Goal: Navigation & Orientation: Find specific page/section

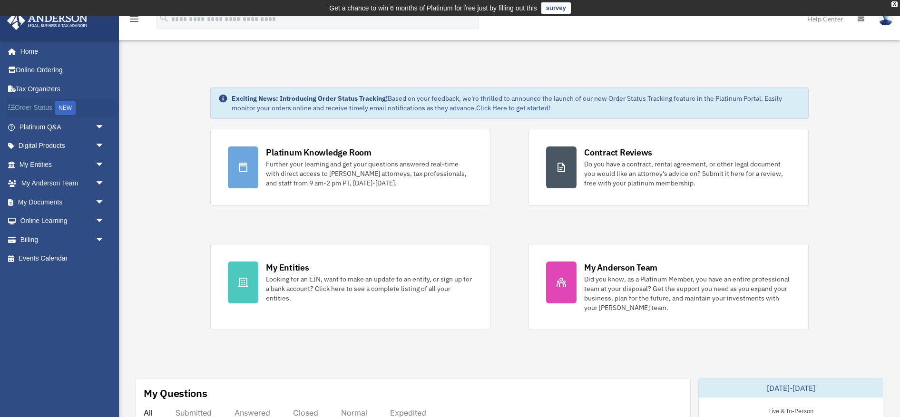
click at [44, 103] on link "Order Status NEW" at bounding box center [63, 108] width 112 height 20
click at [32, 51] on link "Home" at bounding box center [63, 51] width 112 height 19
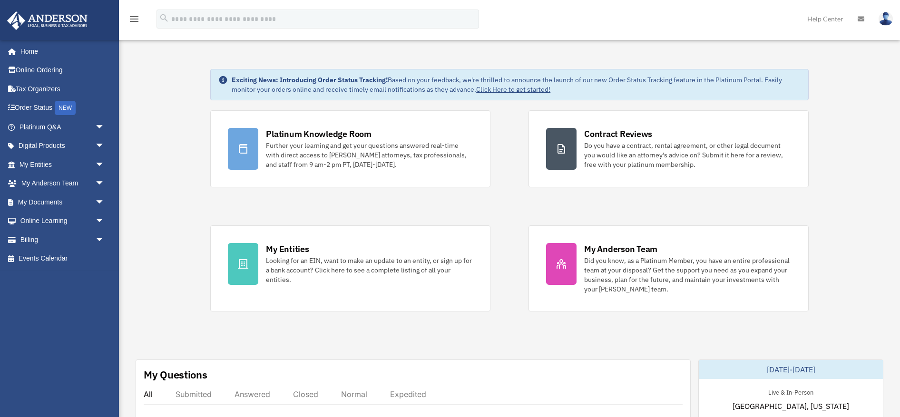
scroll to position [52, 0]
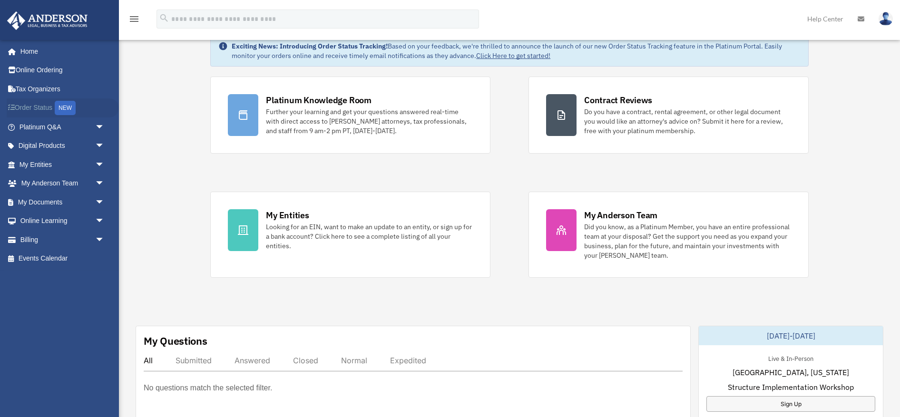
click at [43, 108] on link "Order Status NEW" at bounding box center [63, 108] width 112 height 20
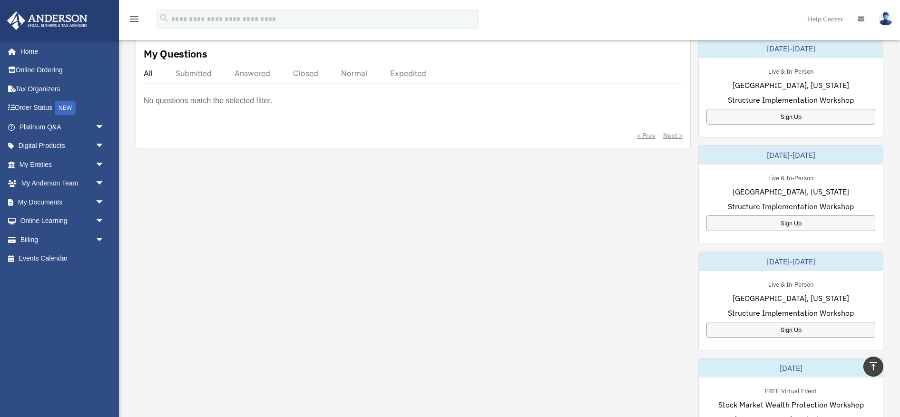
scroll to position [341, 0]
click at [39, 162] on link "My Entities arrow_drop_down" at bounding box center [63, 164] width 112 height 19
click at [99, 164] on span "arrow_drop_down" at bounding box center [104, 165] width 19 height 20
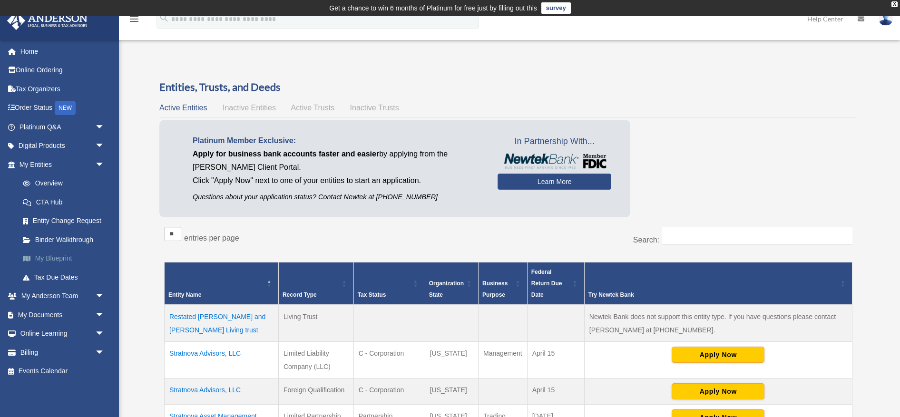
click at [55, 255] on link "My Blueprint" at bounding box center [66, 258] width 106 height 19
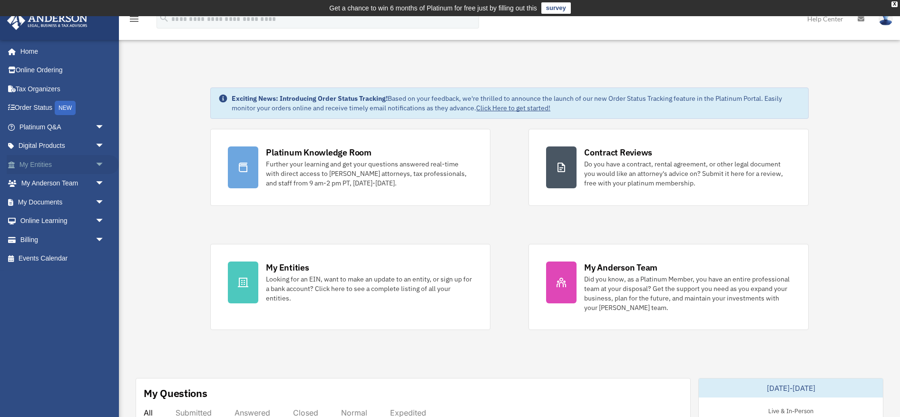
click at [48, 166] on link "My Entities arrow_drop_down" at bounding box center [63, 164] width 112 height 19
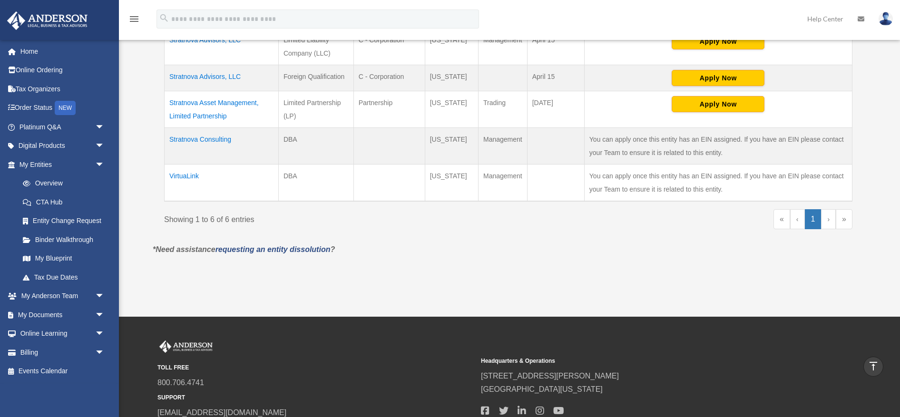
scroll to position [258, 0]
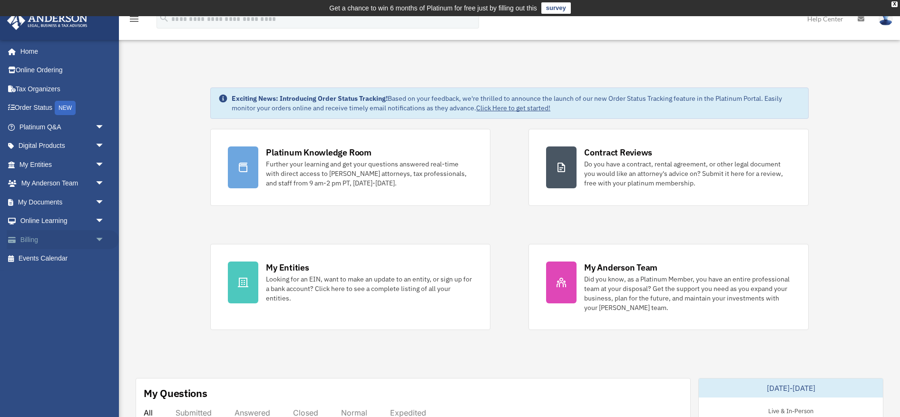
click at [36, 235] on link "Billing arrow_drop_down" at bounding box center [63, 239] width 112 height 19
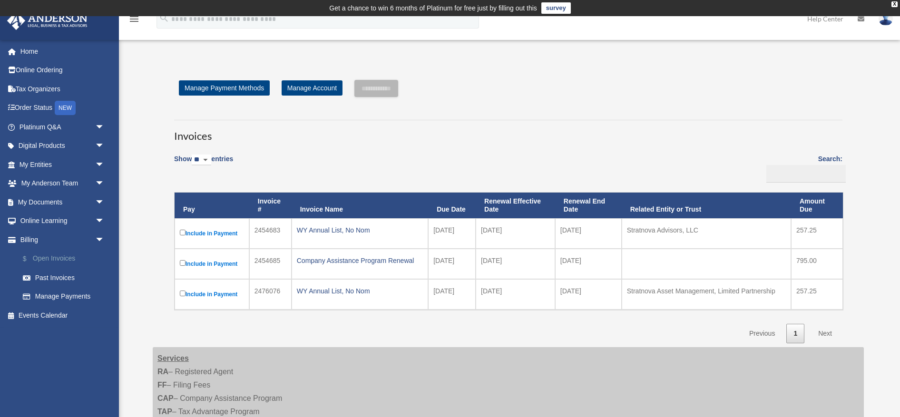
click at [49, 255] on link "$ Open Invoices" at bounding box center [66, 259] width 106 height 20
click at [46, 277] on link "Past Invoices" at bounding box center [66, 277] width 106 height 19
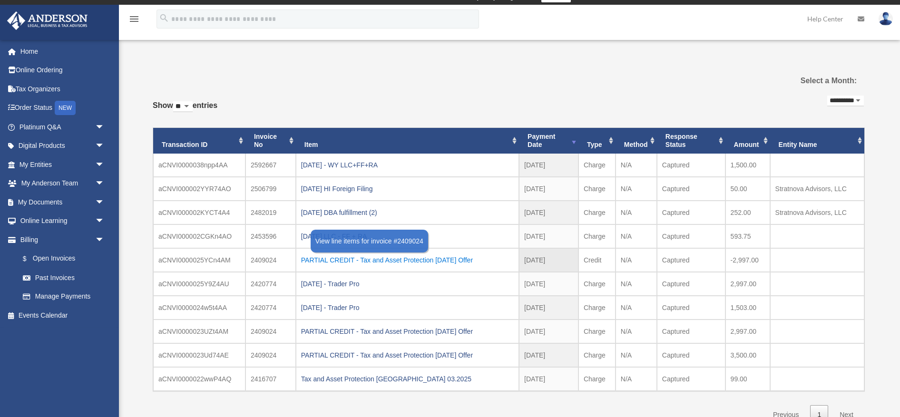
scroll to position [11, 0]
click at [48, 256] on link "$ Open Invoices" at bounding box center [66, 259] width 106 height 20
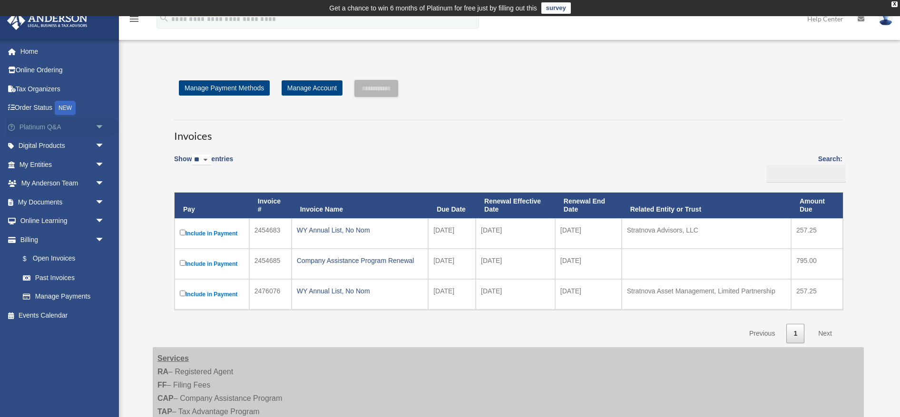
click at [39, 128] on link "Platinum Q&A arrow_drop_down" at bounding box center [63, 127] width 112 height 19
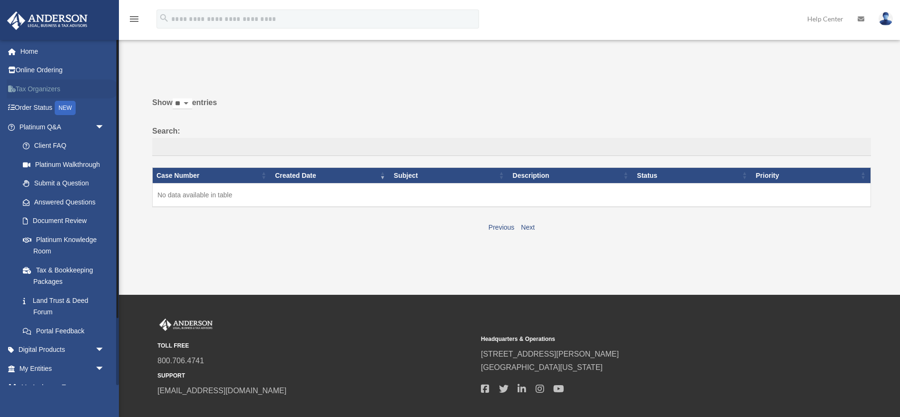
click at [32, 91] on link "Tax Organizers" at bounding box center [63, 88] width 112 height 19
